Goal: Task Accomplishment & Management: Manage account settings

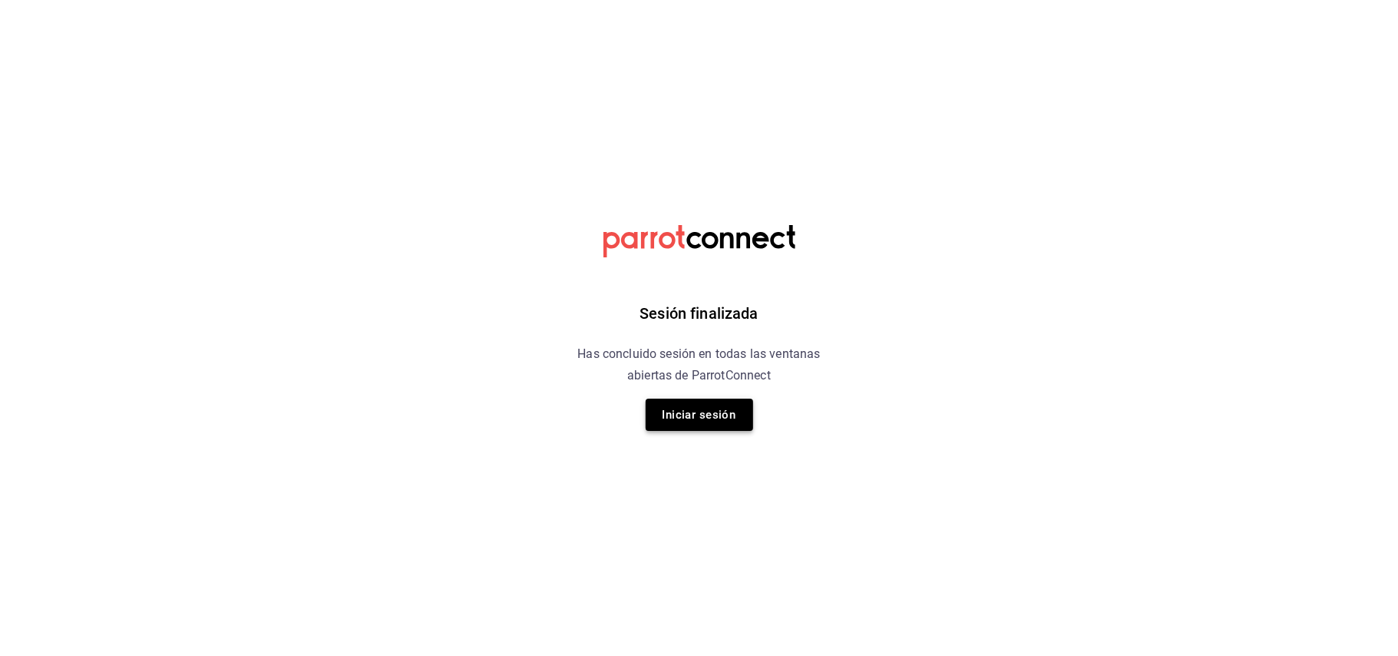
click at [670, 411] on button "Iniciar sesión" at bounding box center [699, 414] width 107 height 32
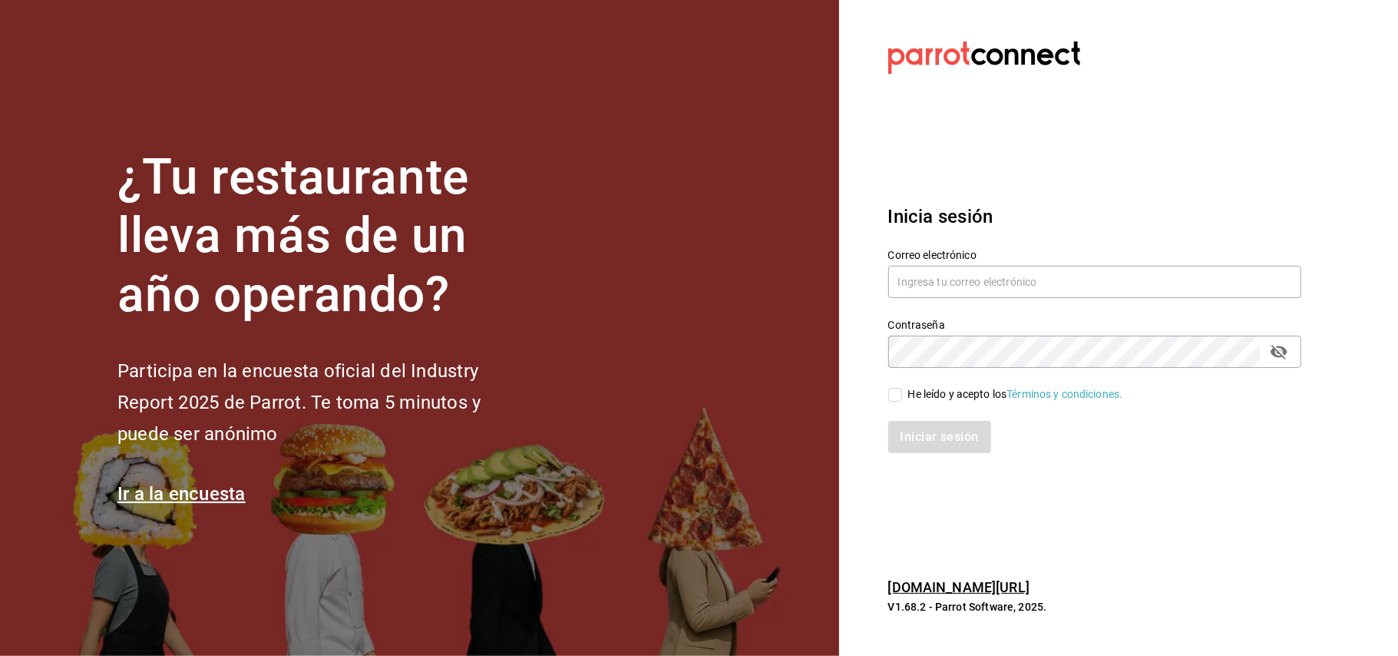
click at [670, 411] on section "¿Tu restaurante lleva más de un año operando? Participa en la encuesta oficial …" at bounding box center [419, 328] width 839 height 656
type input "[EMAIL_ADDRESS][DOMAIN_NAME]"
drag, startPoint x: 1032, startPoint y: 275, endPoint x: 874, endPoint y: 313, distance: 162.7
click at [874, 313] on div "Correo electrónico [EMAIL_ADDRESS][DOMAIN_NAME] Contraseña Contraseña He leído …" at bounding box center [1085, 341] width 431 height 223
type input "[EMAIL_ADDRESS][DOMAIN_NAME]"
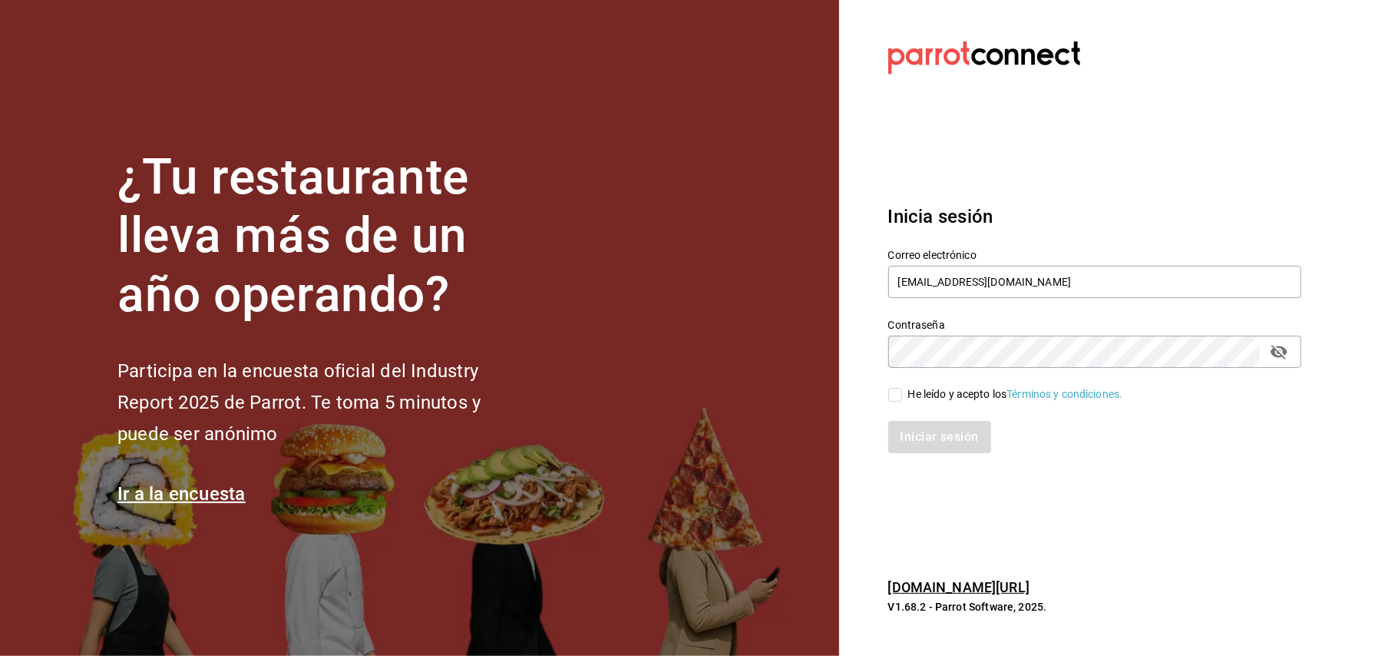
click at [1281, 356] on icon "passwordField" at bounding box center [1278, 352] width 17 height 15
click at [903, 390] on span "He leído y acepto los Términos y condiciones." at bounding box center [1012, 394] width 221 height 16
click at [902, 390] on input "He leído y acepto los Términos y condiciones." at bounding box center [895, 395] width 14 height 14
checkbox input "true"
click at [907, 442] on button "Iniciar sesión" at bounding box center [940, 437] width 104 height 32
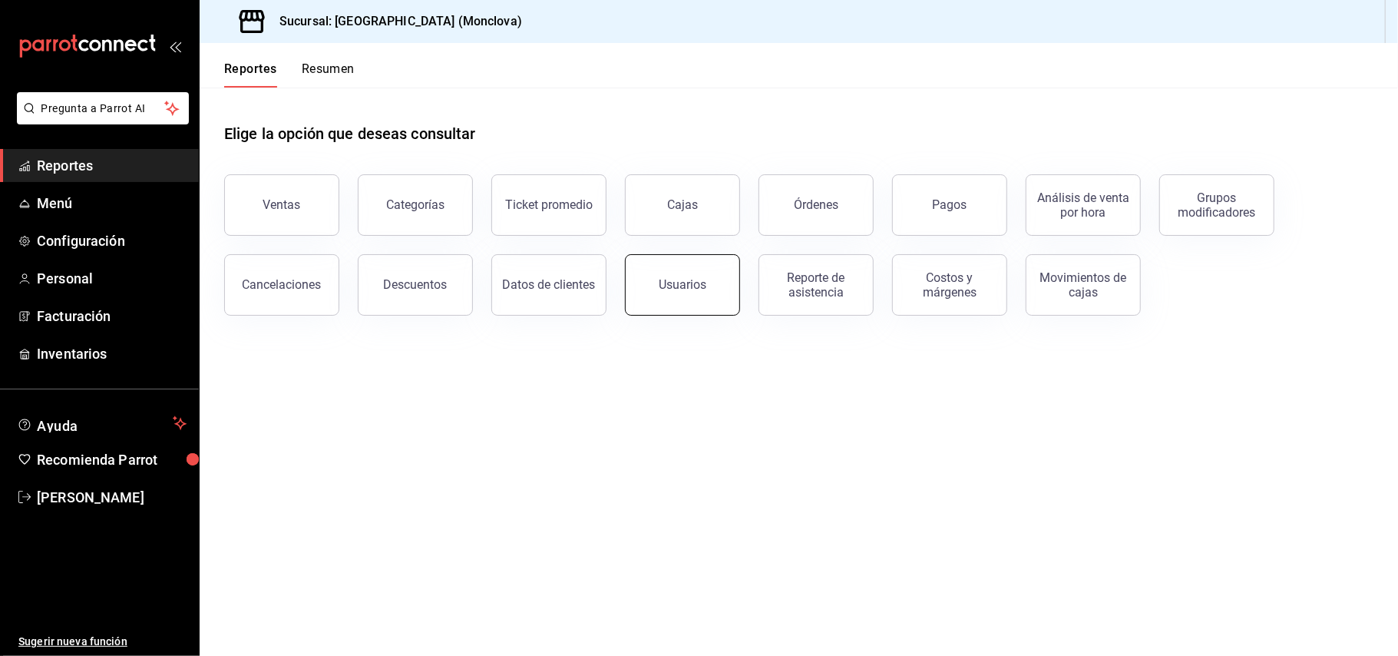
click at [702, 290] on div "Usuarios" at bounding box center [683, 284] width 48 height 15
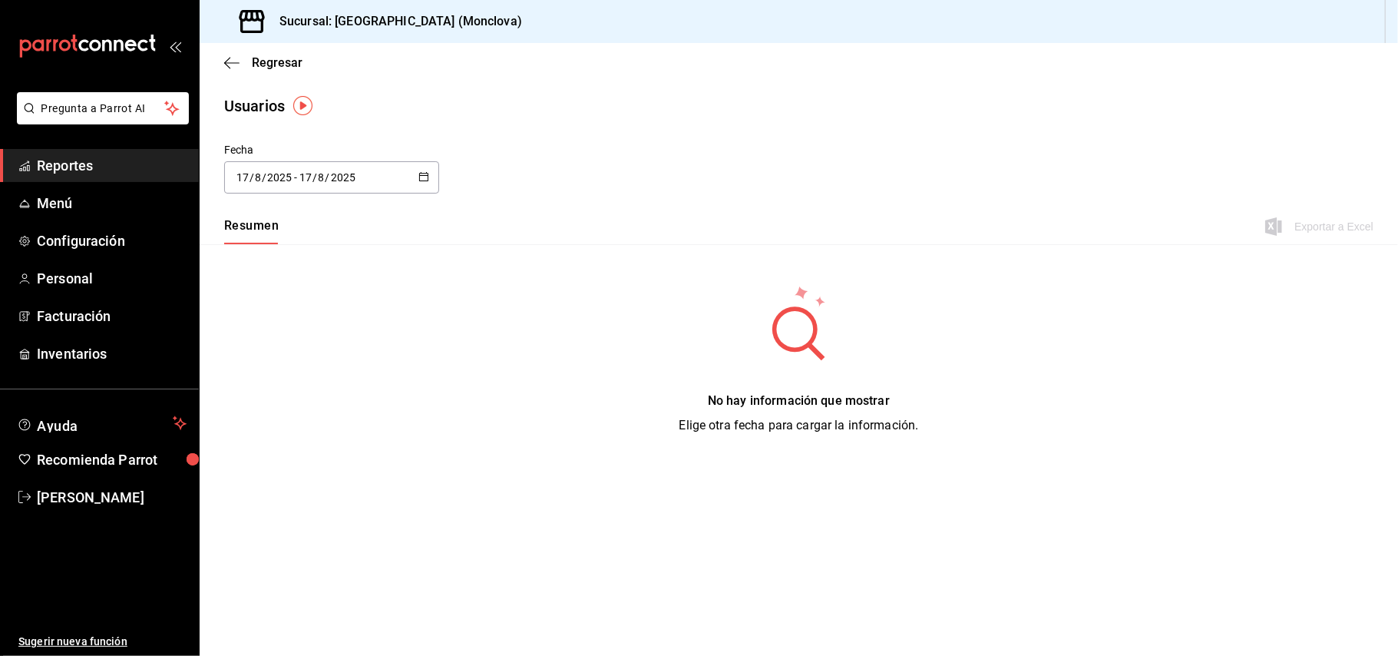
click at [154, 173] on span "Reportes" at bounding box center [112, 165] width 150 height 21
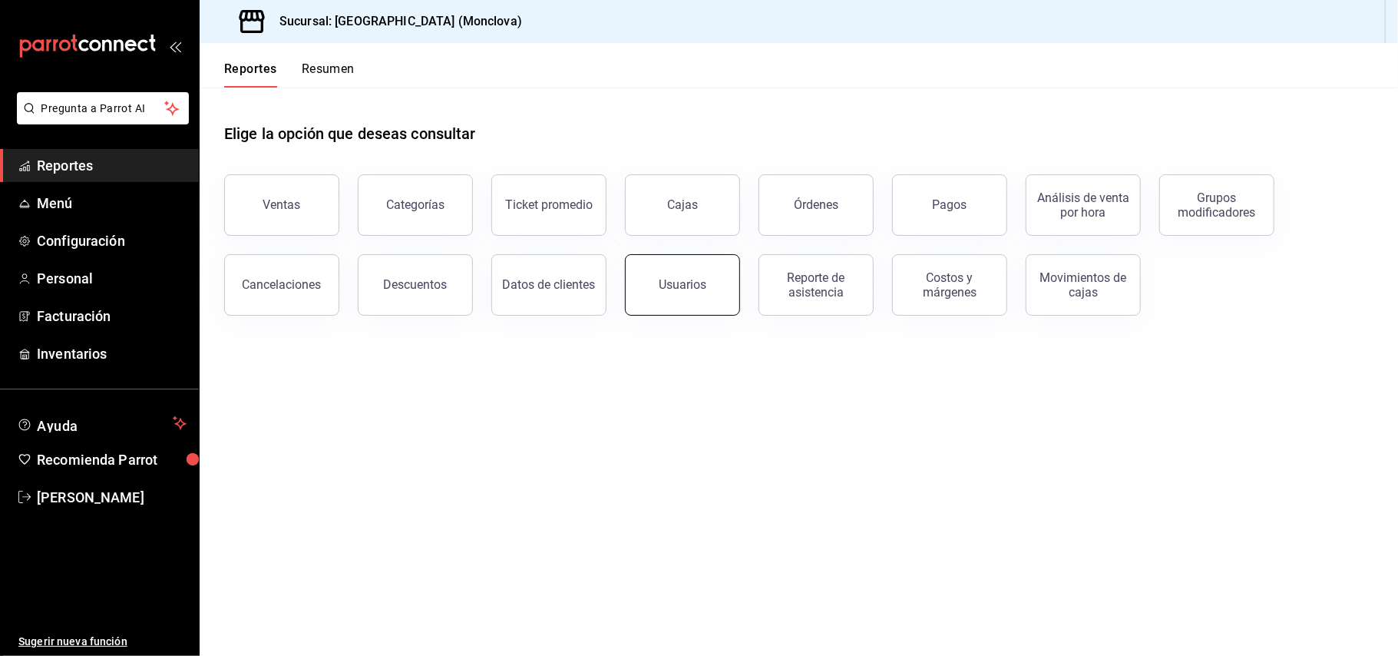
click at [666, 304] on button "Usuarios" at bounding box center [682, 284] width 115 height 61
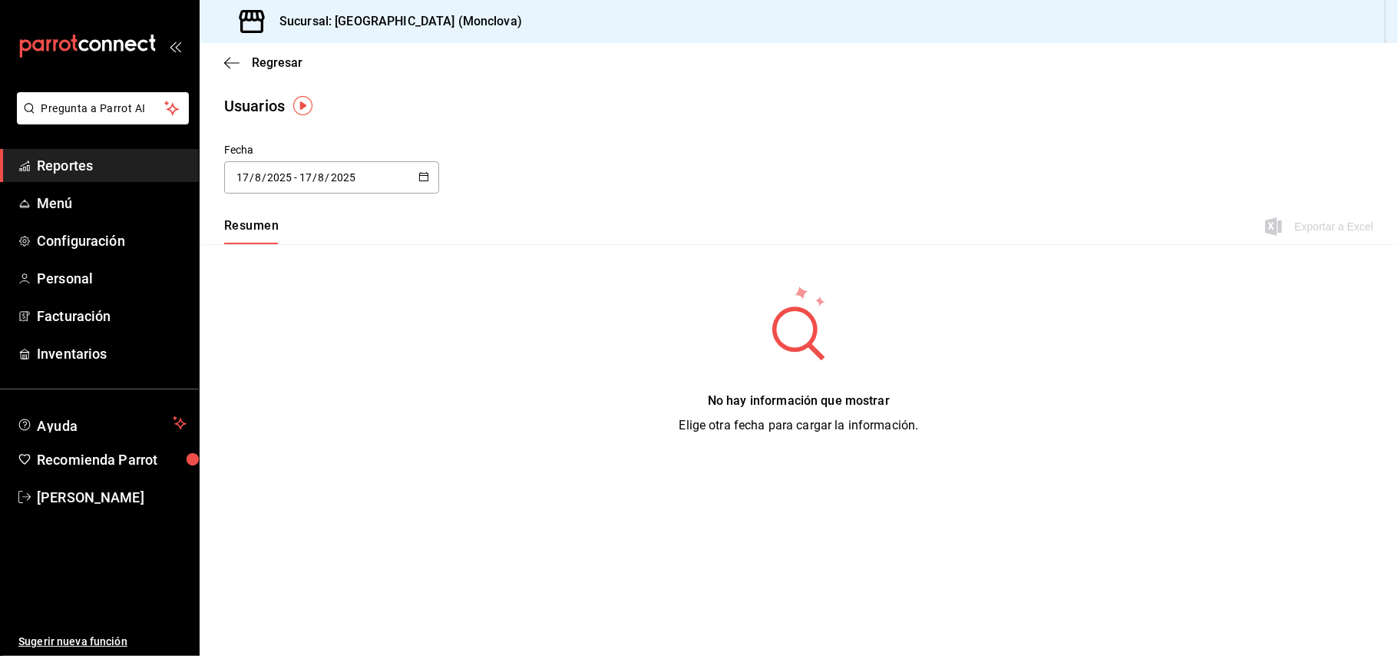
click at [421, 173] on \(Stroke\) "button" at bounding box center [423, 177] width 9 height 8
click at [273, 393] on li "Rango de fechas" at bounding box center [296, 398] width 145 height 35
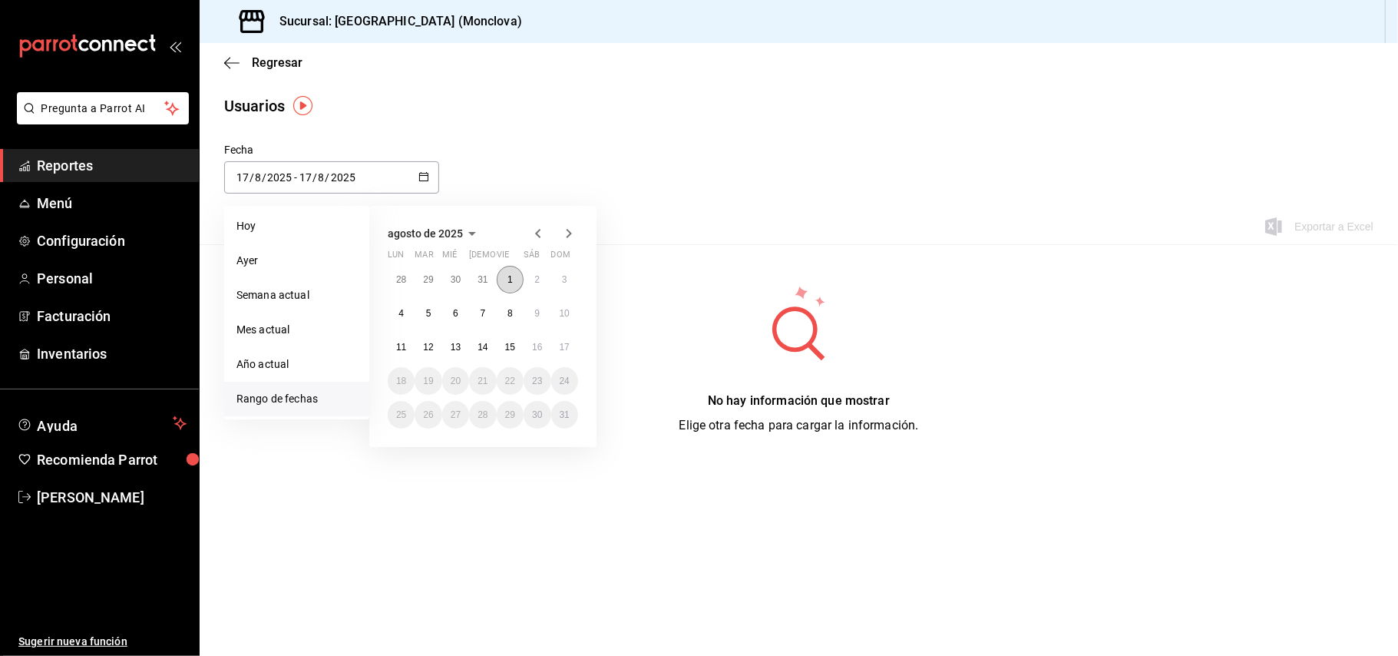
click at [510, 286] on button "1" at bounding box center [510, 280] width 27 height 28
click at [511, 341] on button "15" at bounding box center [510, 347] width 27 height 28
type input "2025-08-01"
type input "1"
type input "2025-08-15"
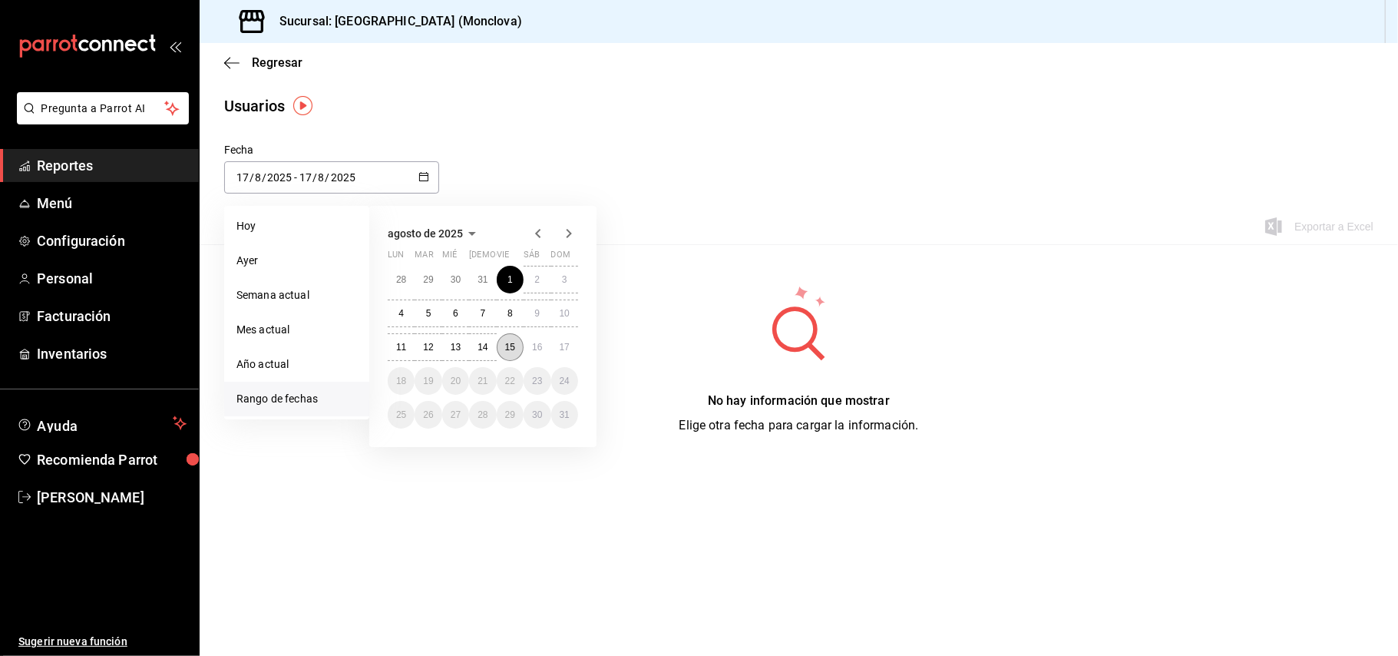
type input "15"
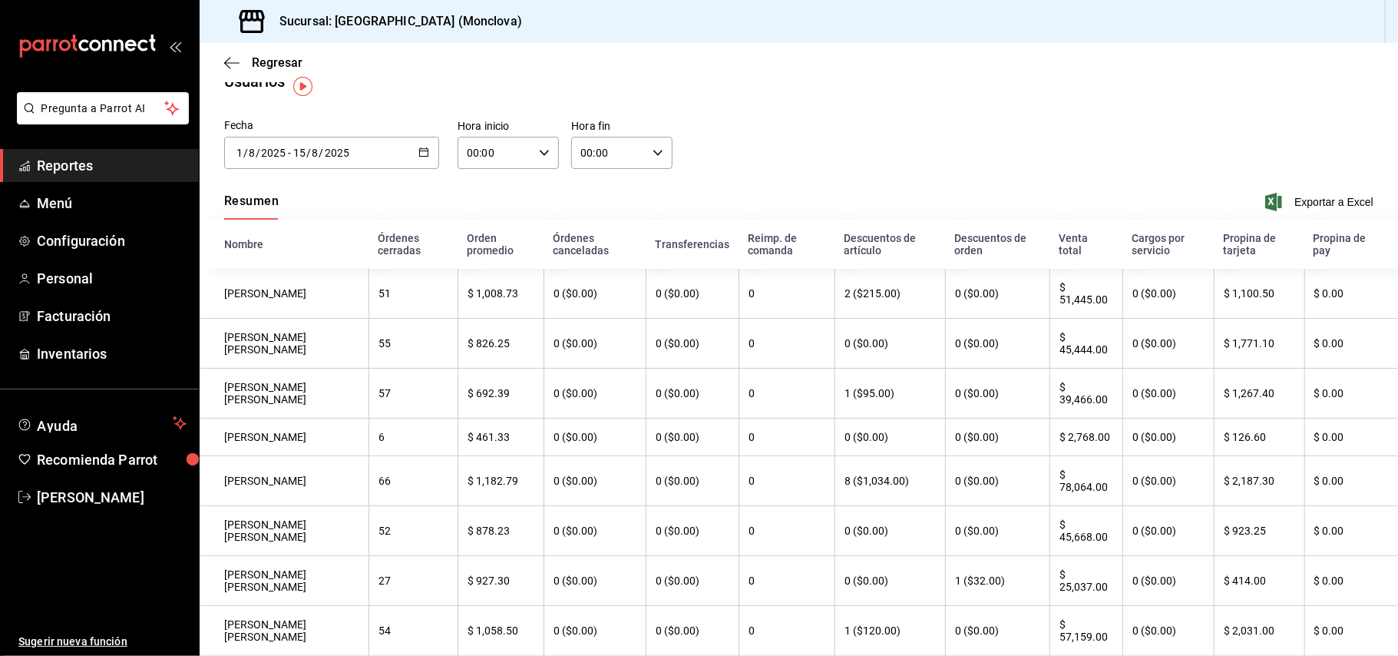
scroll to position [19, 0]
